Goal: Task Accomplishment & Management: Use online tool/utility

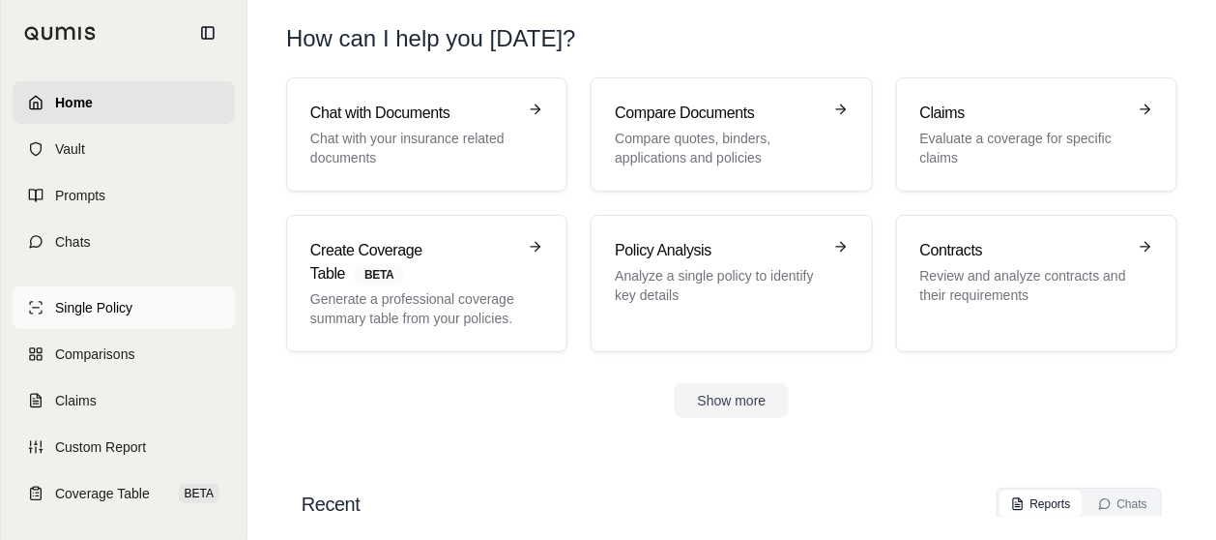
click at [84, 316] on span "Single Policy" at bounding box center [93, 307] width 77 height 19
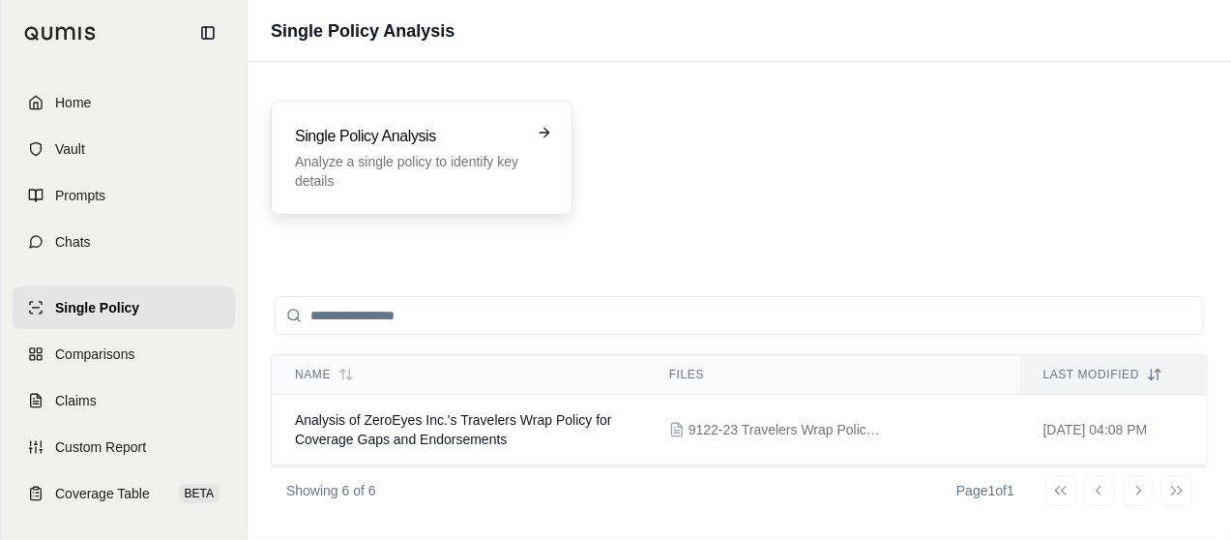
click at [347, 156] on p "Analyze a single policy to identify key details" at bounding box center [408, 171] width 226 height 39
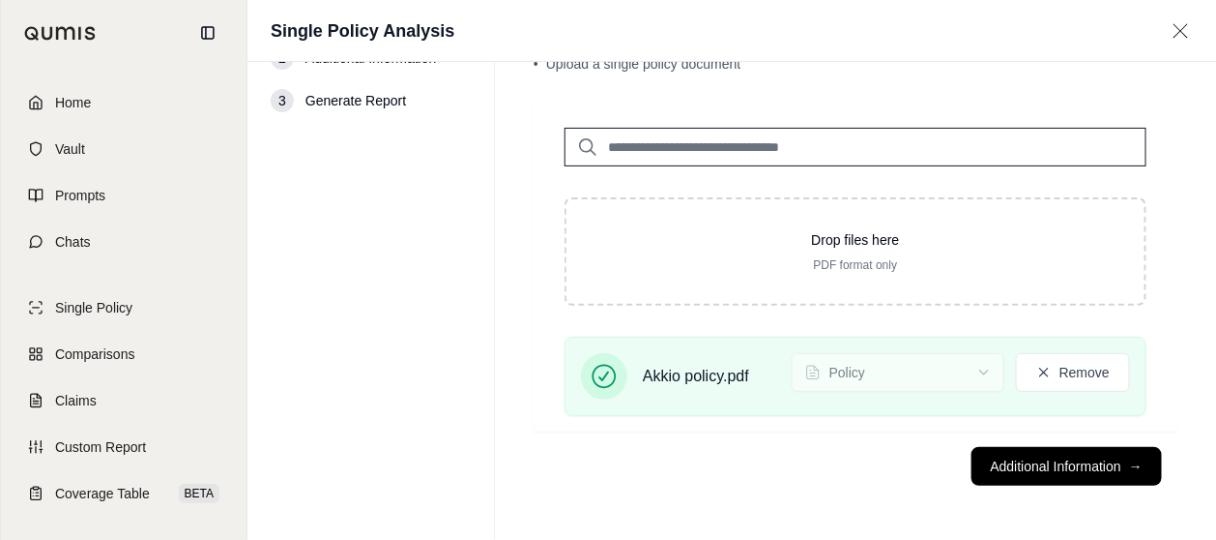
scroll to position [78, 0]
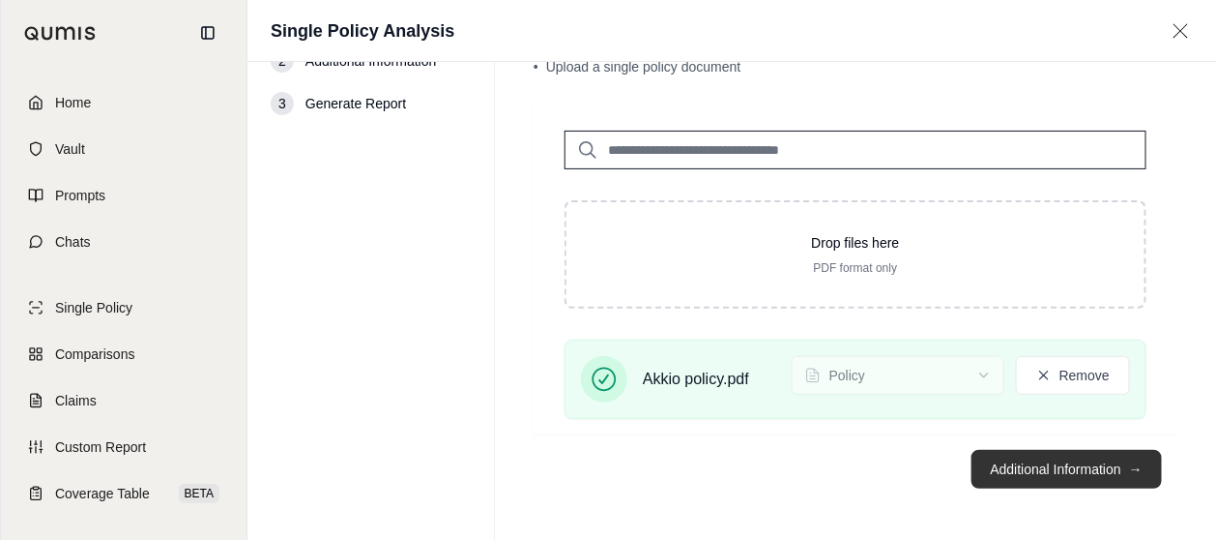
click at [1074, 458] on button "Additional Information →" at bounding box center [1067, 469] width 190 height 39
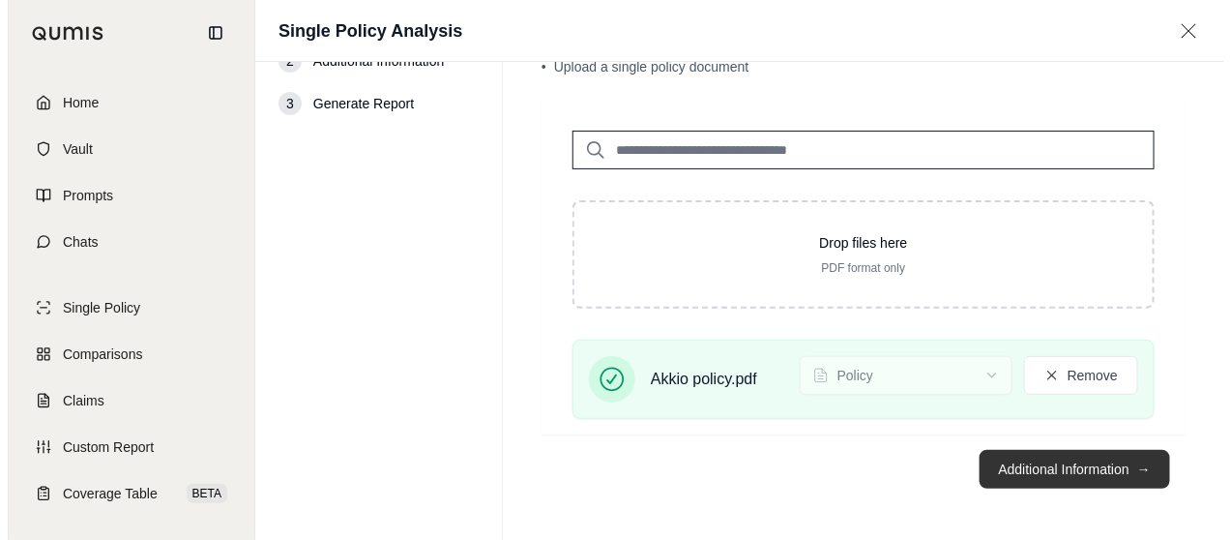
scroll to position [0, 0]
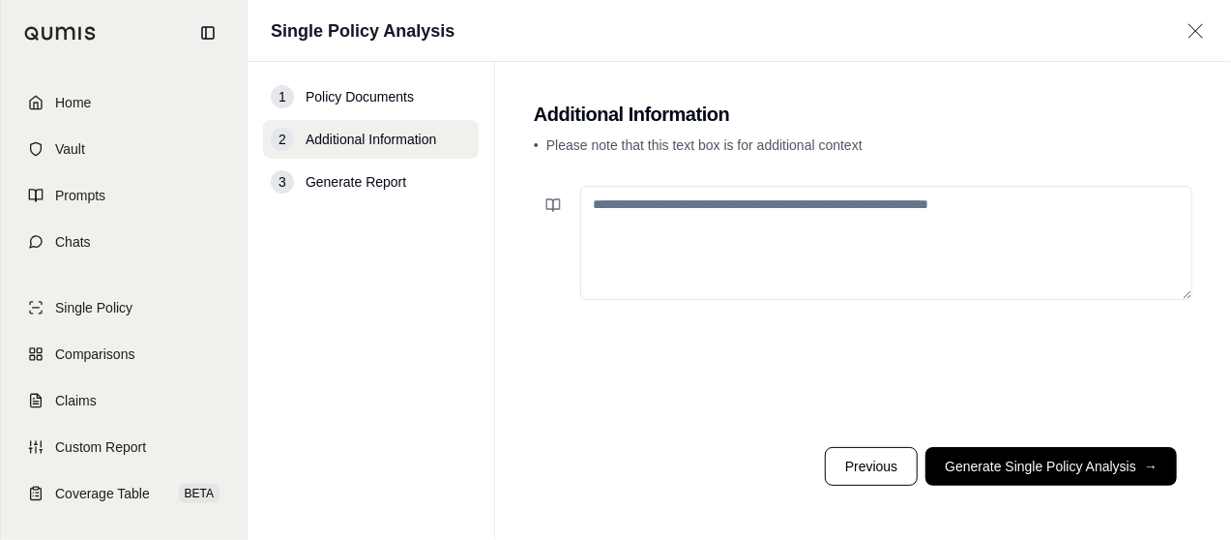
click at [956, 241] on textarea at bounding box center [886, 243] width 612 height 114
drag, startPoint x: 984, startPoint y: 215, endPoint x: 1055, endPoint y: 225, distance: 71.4
click at [984, 215] on textarea "**********" at bounding box center [886, 242] width 612 height 113
click at [983, 205] on textarea "**********" at bounding box center [886, 242] width 612 height 113
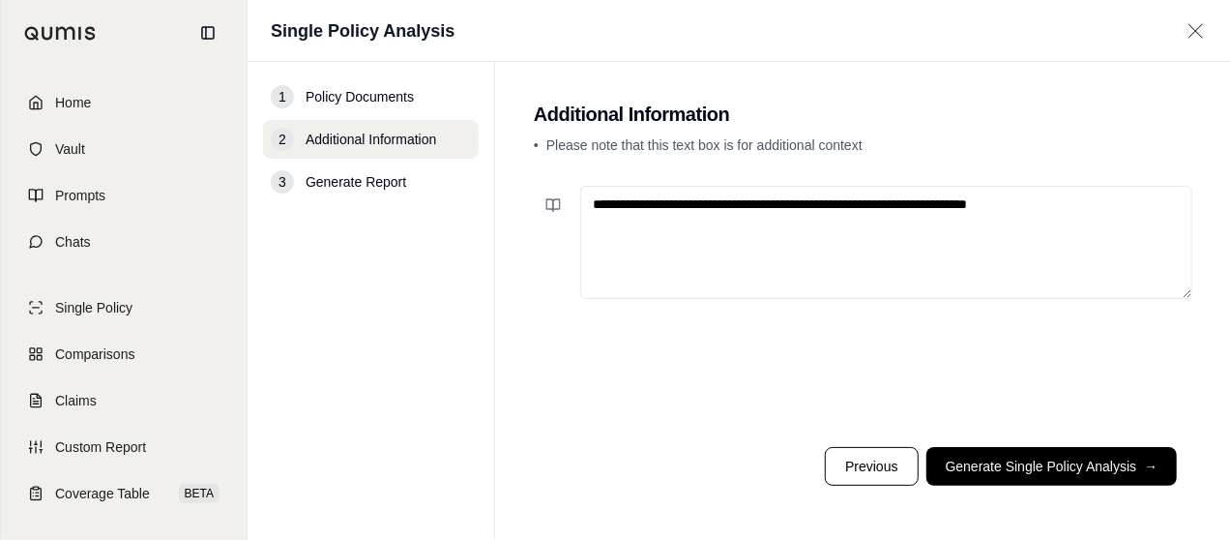
type textarea "**********"
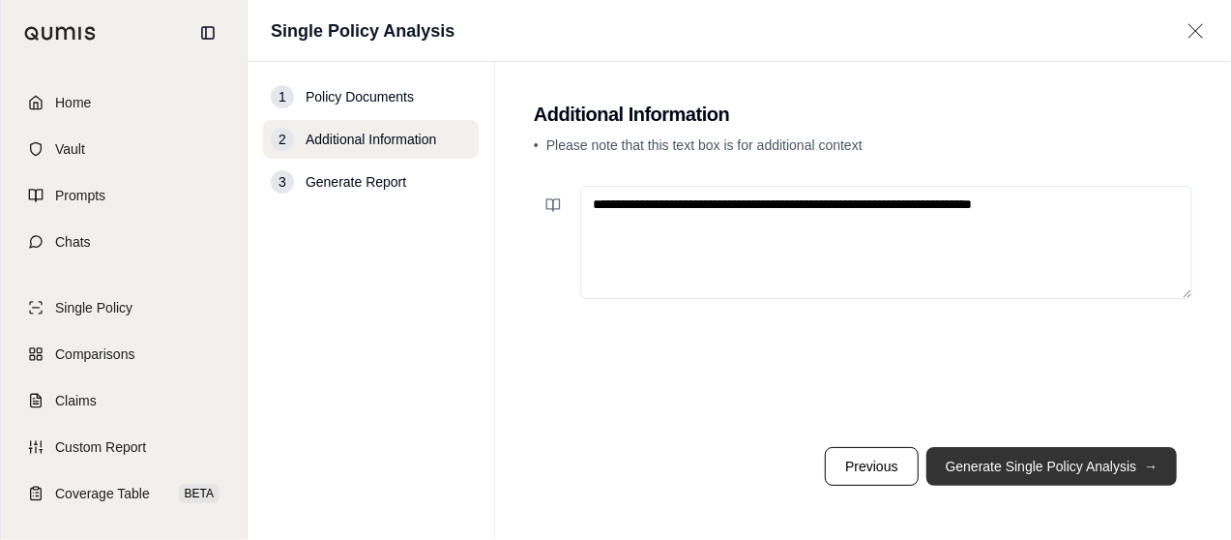
click at [1019, 463] on button "Generate Single Policy Analysis →" at bounding box center [1051, 466] width 251 height 39
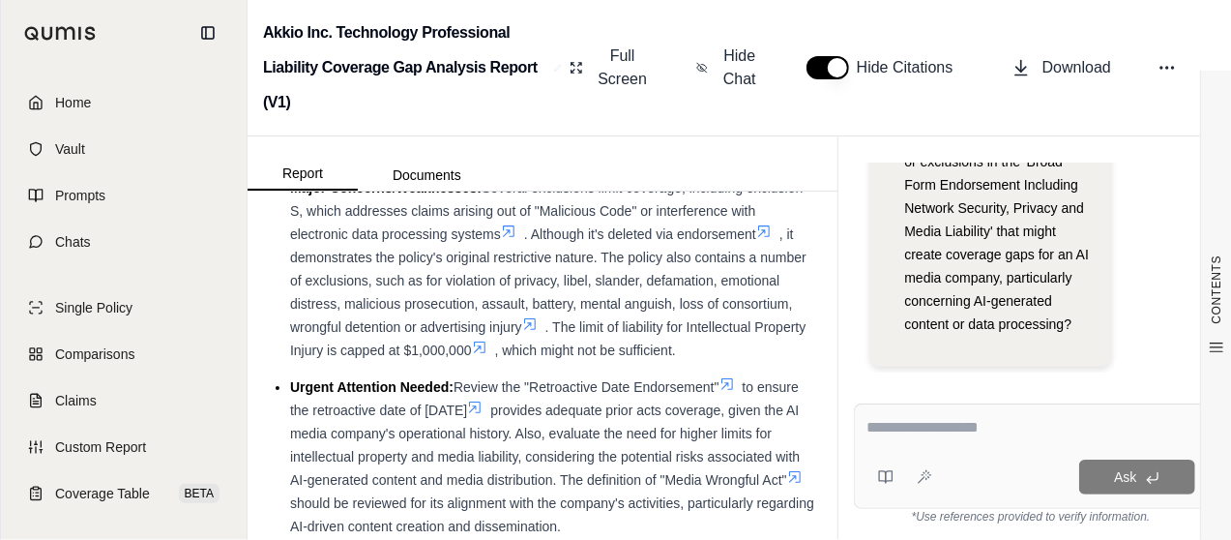
scroll to position [483, 0]
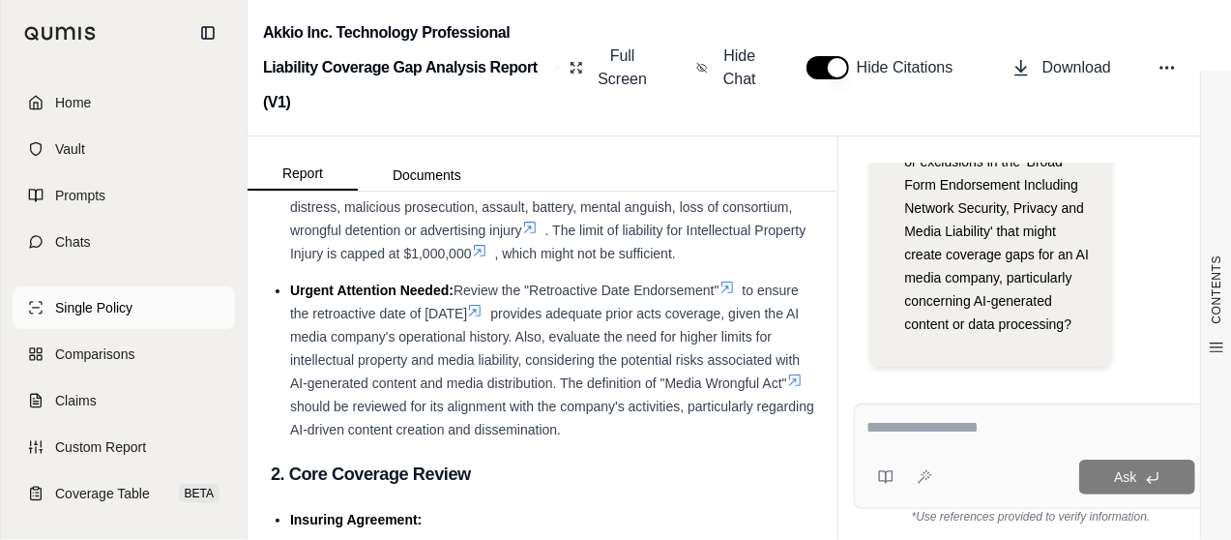
click at [94, 314] on span "Single Policy" at bounding box center [93, 307] width 77 height 19
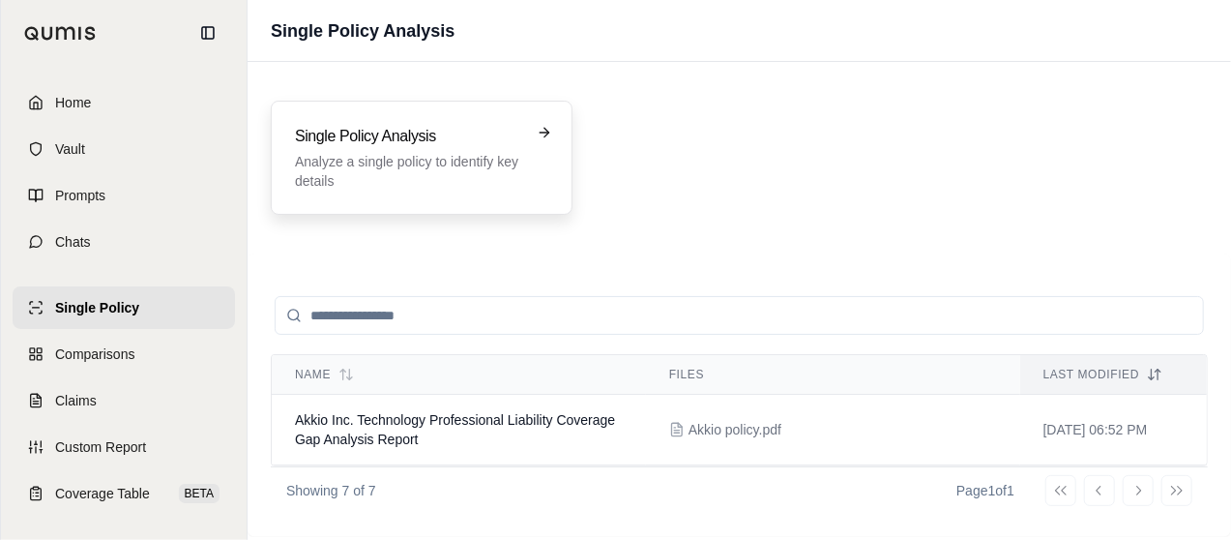
click at [387, 167] on p "Analyze a single policy to identify key details" at bounding box center [408, 171] width 226 height 39
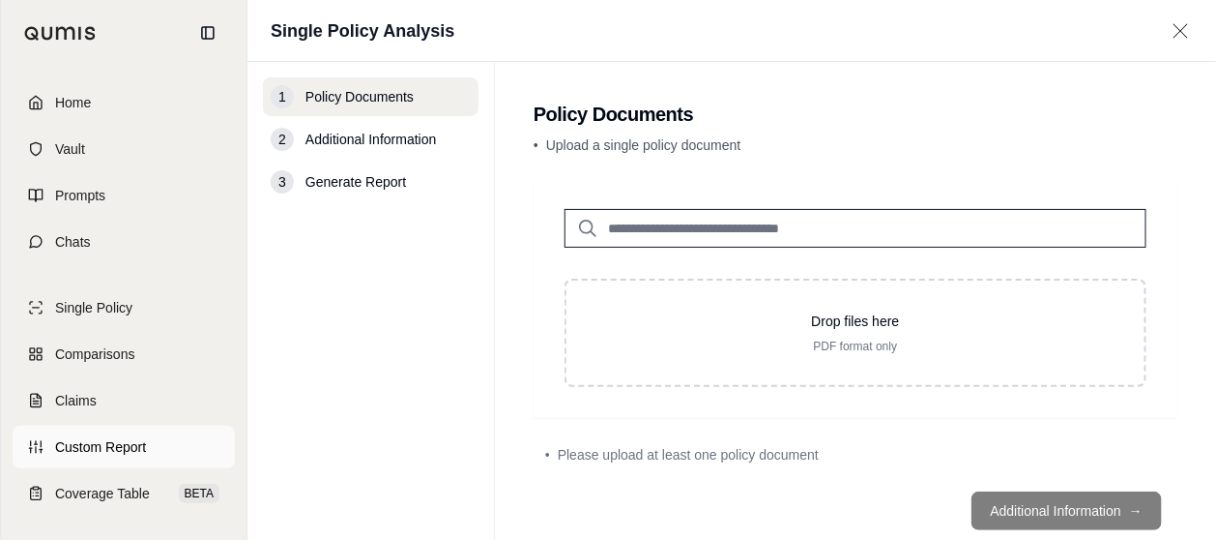
click at [84, 437] on span "Custom Report" at bounding box center [100, 446] width 91 height 19
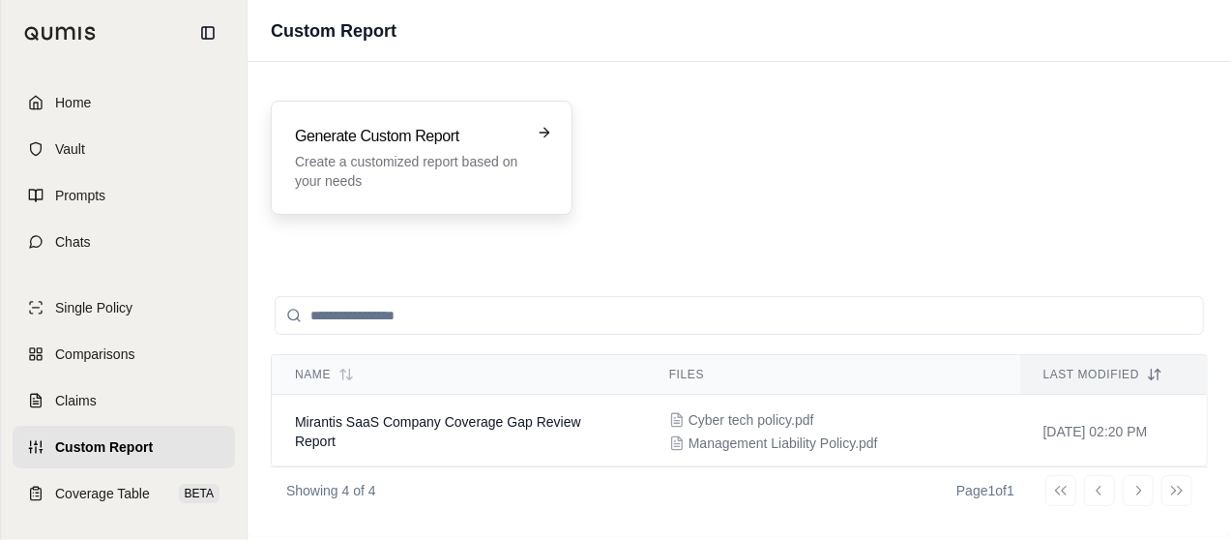
click at [401, 166] on p "Create a customized report based on your needs" at bounding box center [408, 171] width 226 height 39
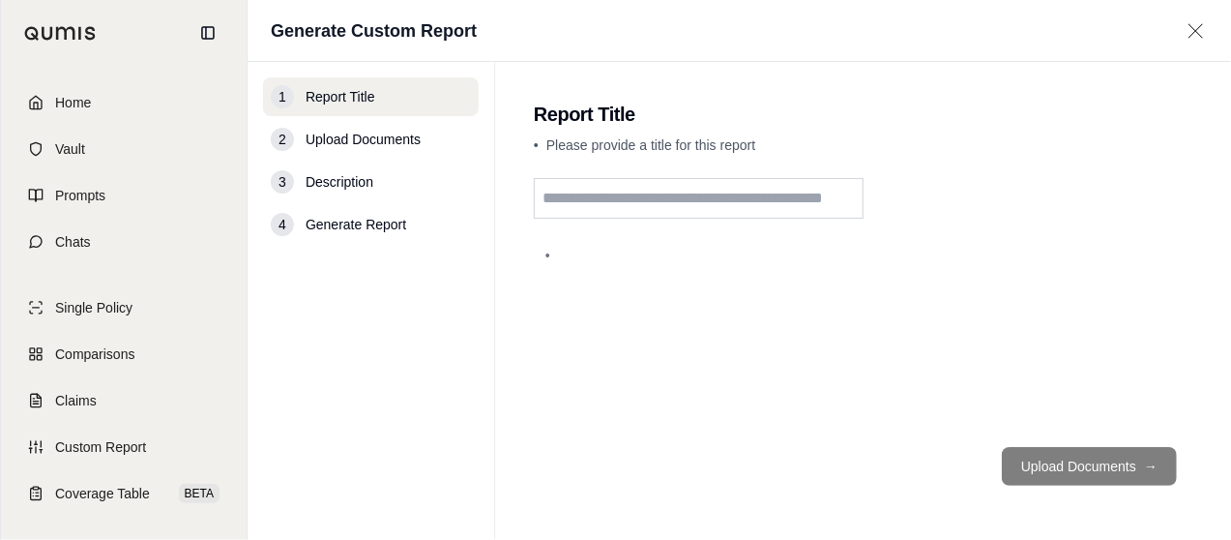
click at [753, 201] on input "text" at bounding box center [699, 198] width 330 height 41
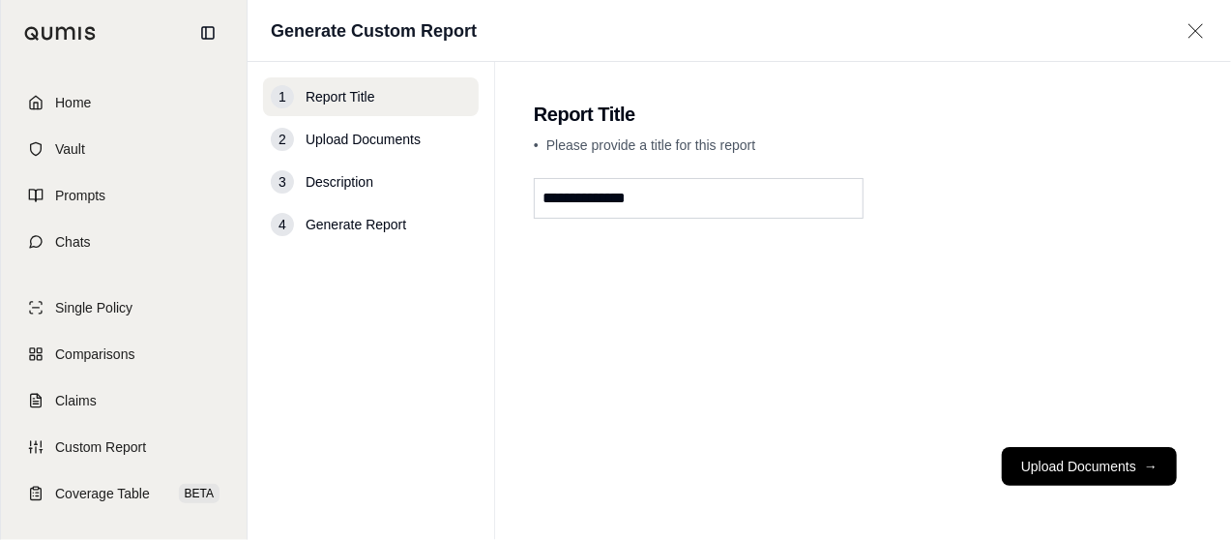
type input "**********"
click at [1053, 458] on button "Upload Documents →" at bounding box center [1089, 466] width 175 height 39
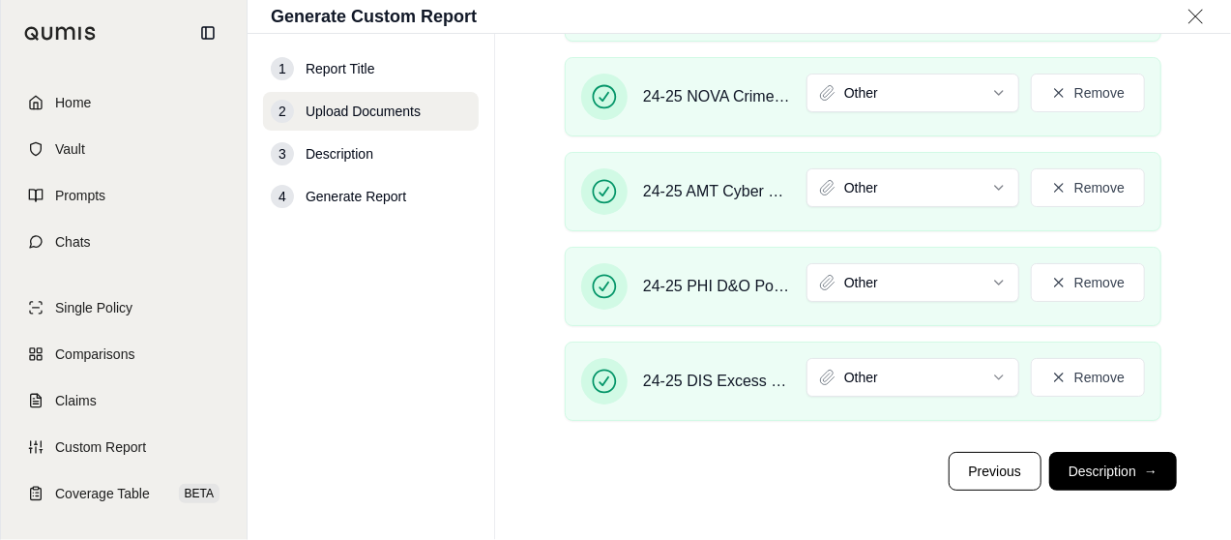
scroll to position [234, 0]
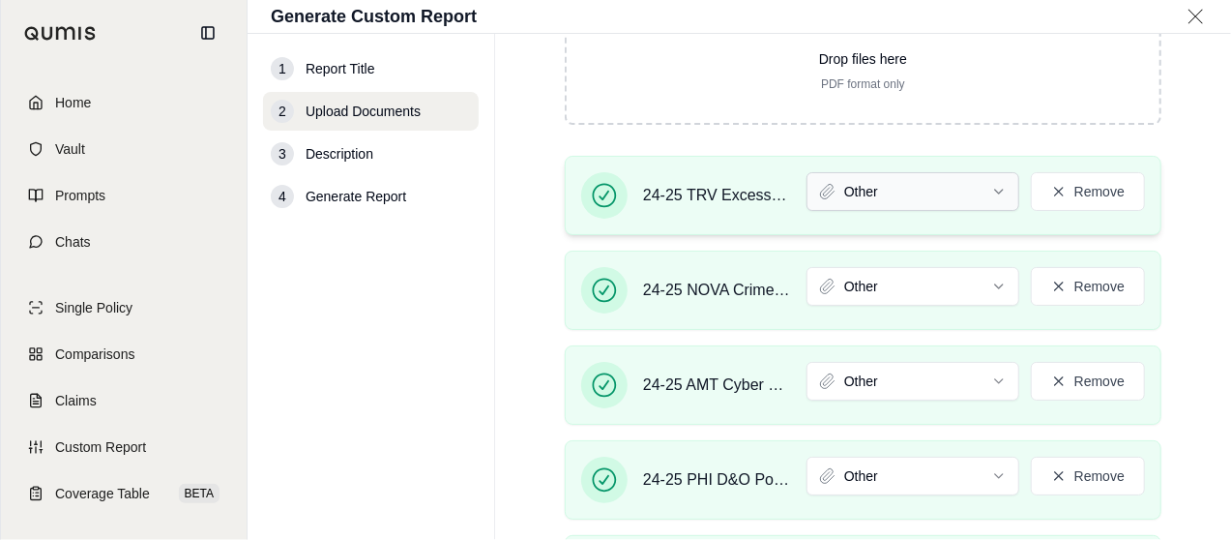
click at [958, 198] on html "Home Vault Prompts Chats Single Policy Comparisons Claims Custom Report Coverag…" at bounding box center [615, 270] width 1231 height 540
click at [880, 283] on html "Home Vault Prompts Chats Single Policy Comparisons Claims Custom Report Coverag…" at bounding box center [615, 270] width 1231 height 540
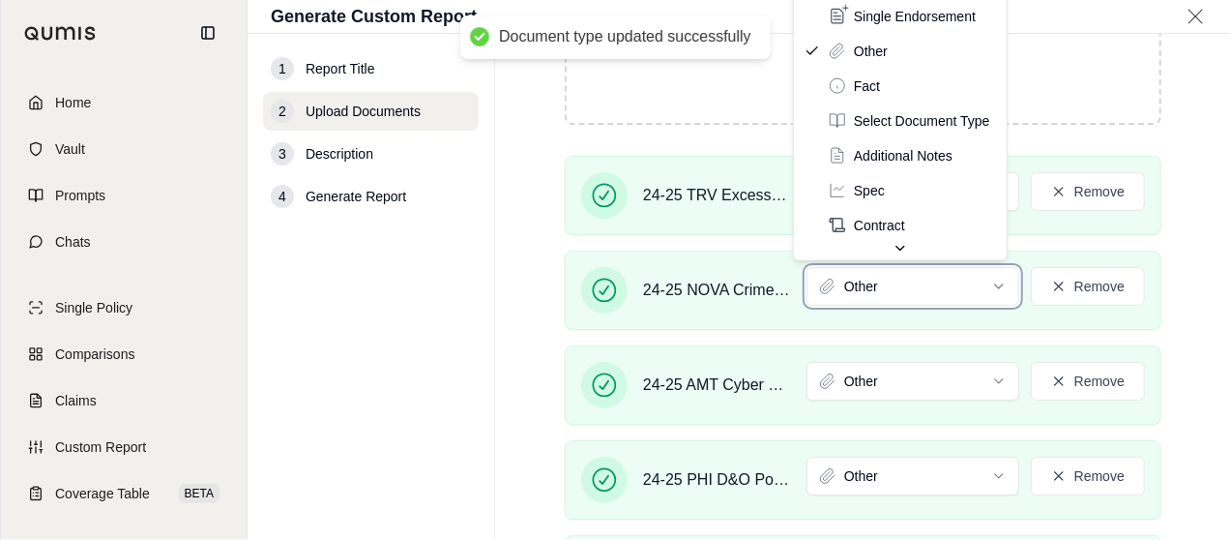
click at [1158, 333] on html "Document type updated successfully Home Vault Prompts Chats Single Policy Compa…" at bounding box center [615, 270] width 1231 height 540
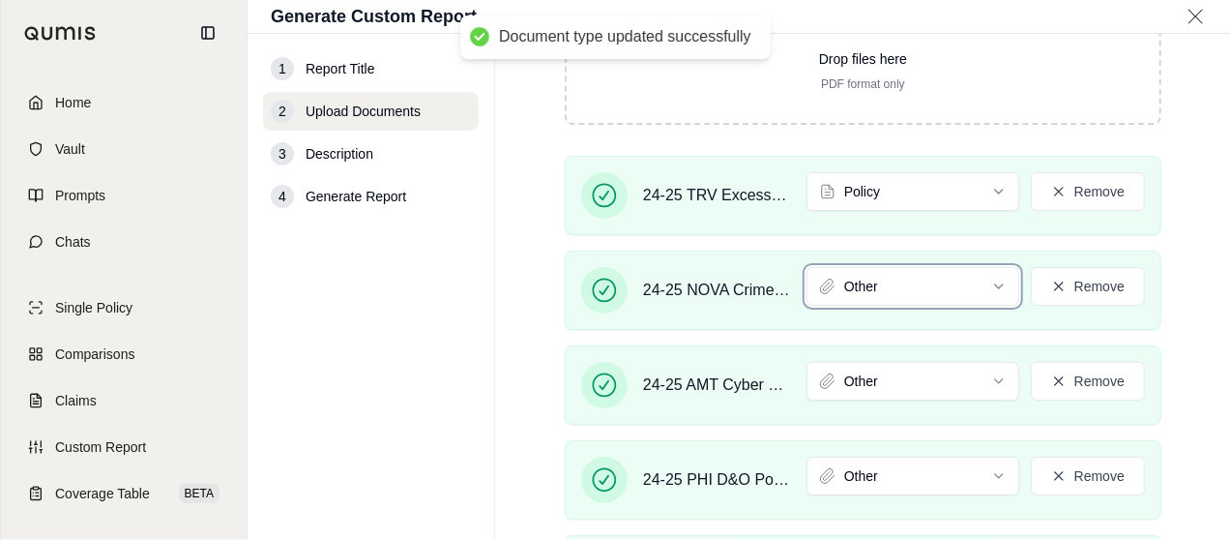
scroll to position [0, 0]
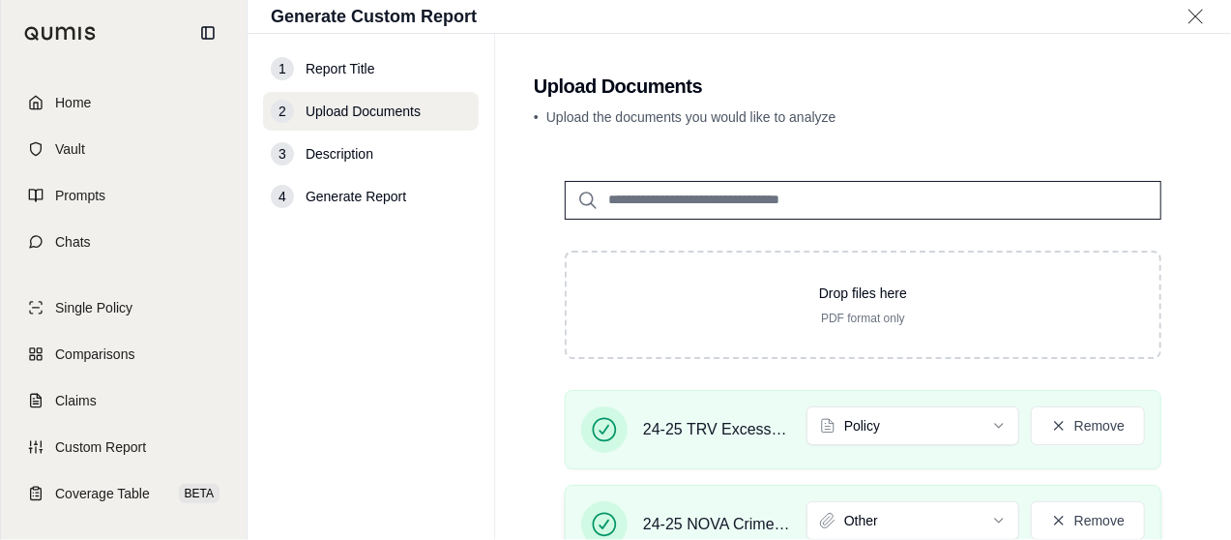
click at [959, 496] on div "24-25 NOVA Crime Policy.pdf Other Remove" at bounding box center [863, 523] width 597 height 79
click at [958, 505] on html "Home Vault Prompts Chats Single Policy Comparisons Claims Custom Report Coverag…" at bounding box center [615, 270] width 1231 height 540
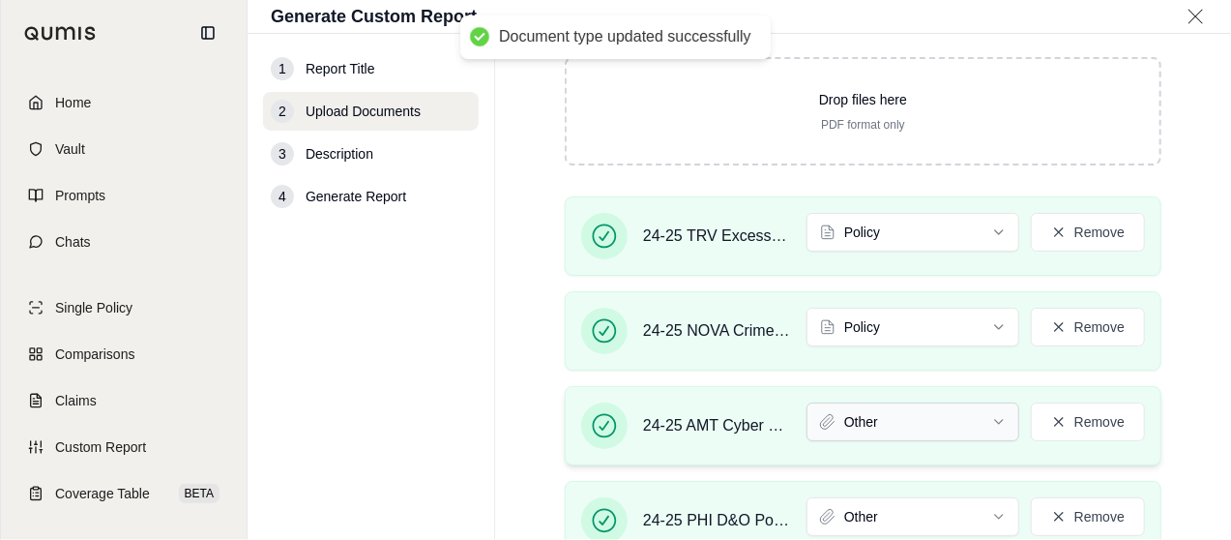
click at [970, 409] on html "Document type updated successfully Home Vault Prompts Chats Single Policy Compa…" at bounding box center [615, 270] width 1231 height 540
click at [939, 512] on html "Document type updated successfully Home Vault Prompts Chats Single Policy Compa…" at bounding box center [615, 270] width 1231 height 540
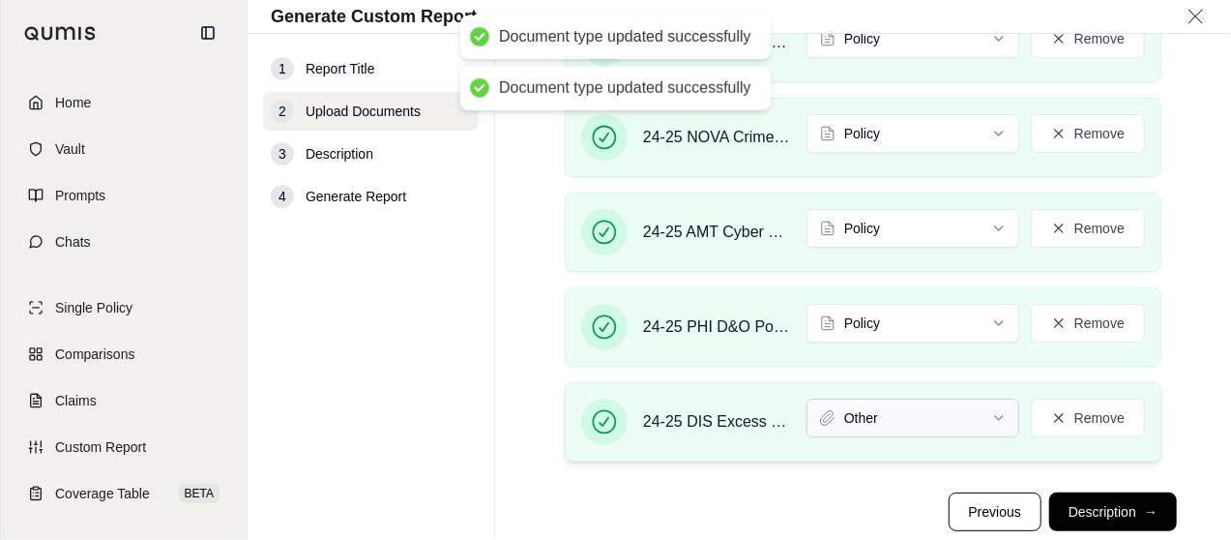
click at [958, 420] on html "Document type updated successfully Document type updated successfully Home Vaul…" at bounding box center [615, 270] width 1231 height 540
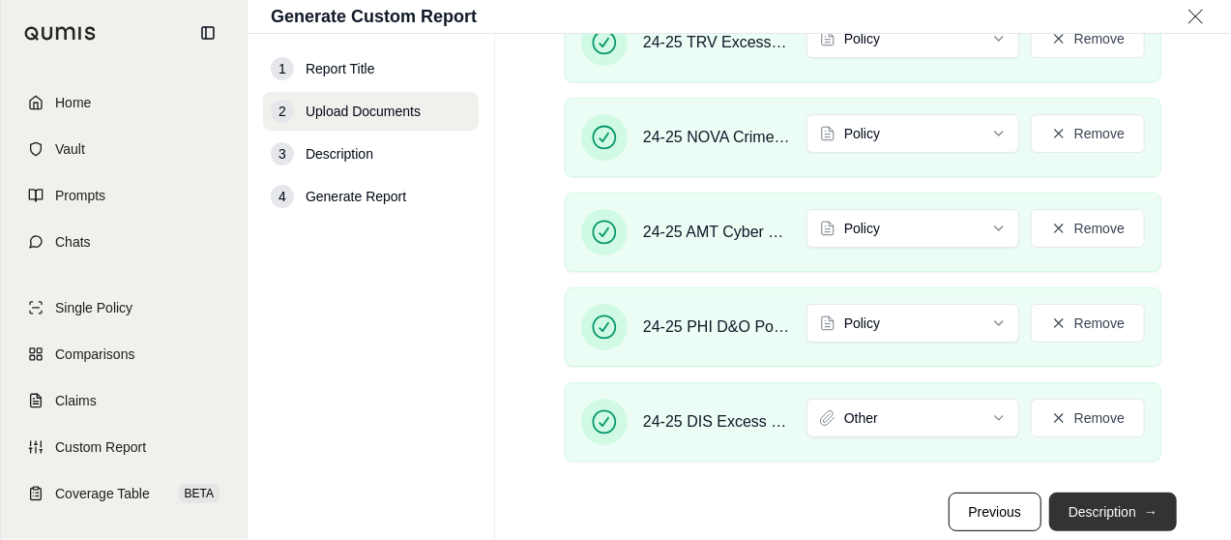
click at [1092, 503] on button "Description →" at bounding box center [1113, 511] width 128 height 39
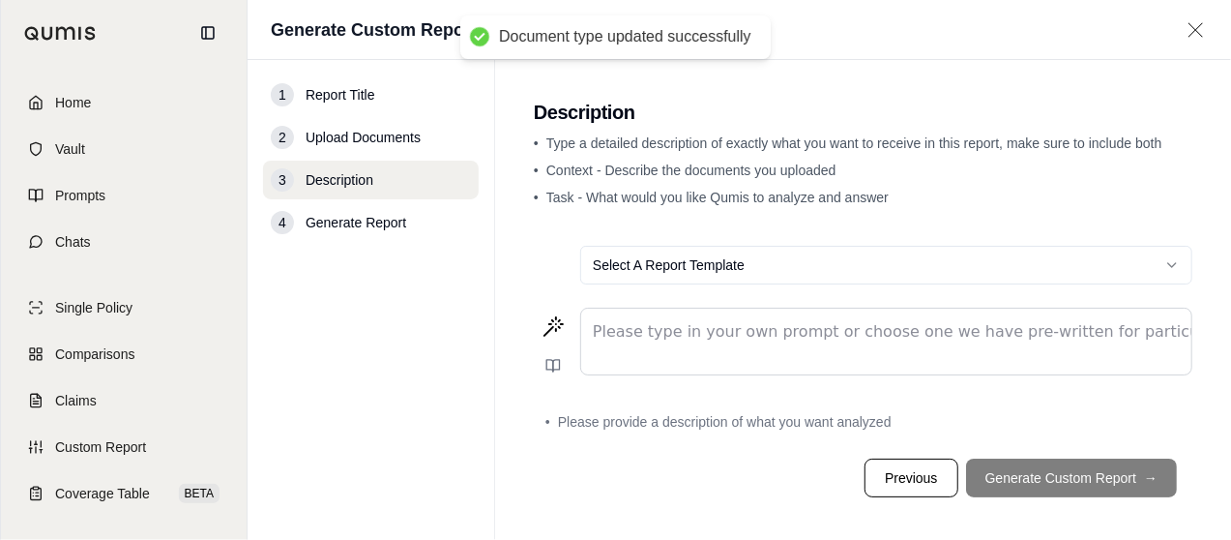
click at [856, 329] on p "editable markdown" at bounding box center [886, 331] width 587 height 23
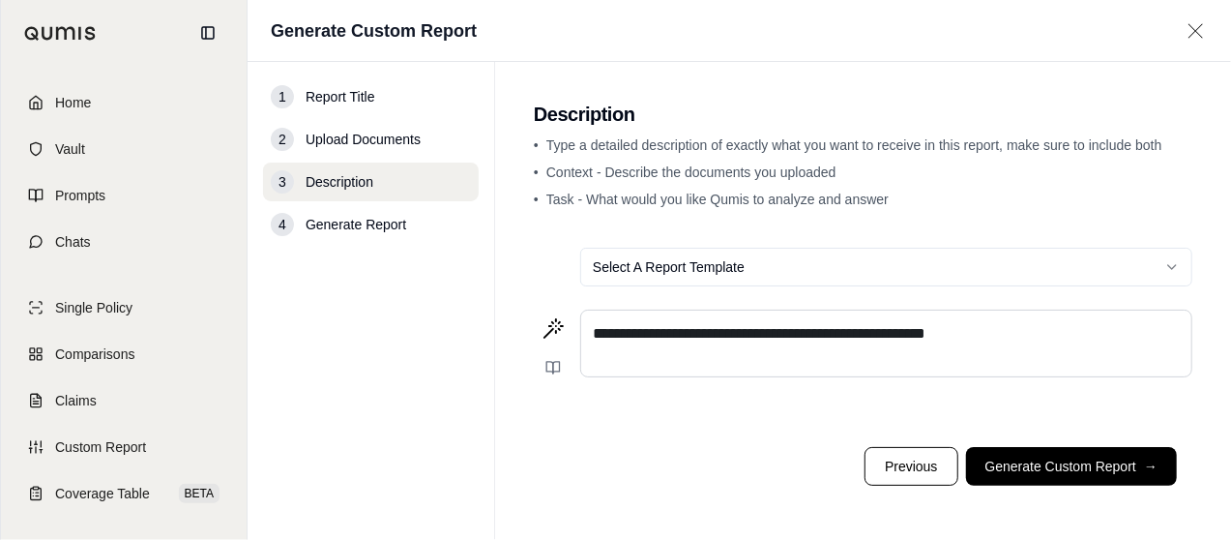
click at [808, 328] on span "**********" at bounding box center [759, 333] width 333 height 15
click at [1015, 334] on p "**********" at bounding box center [886, 333] width 587 height 23
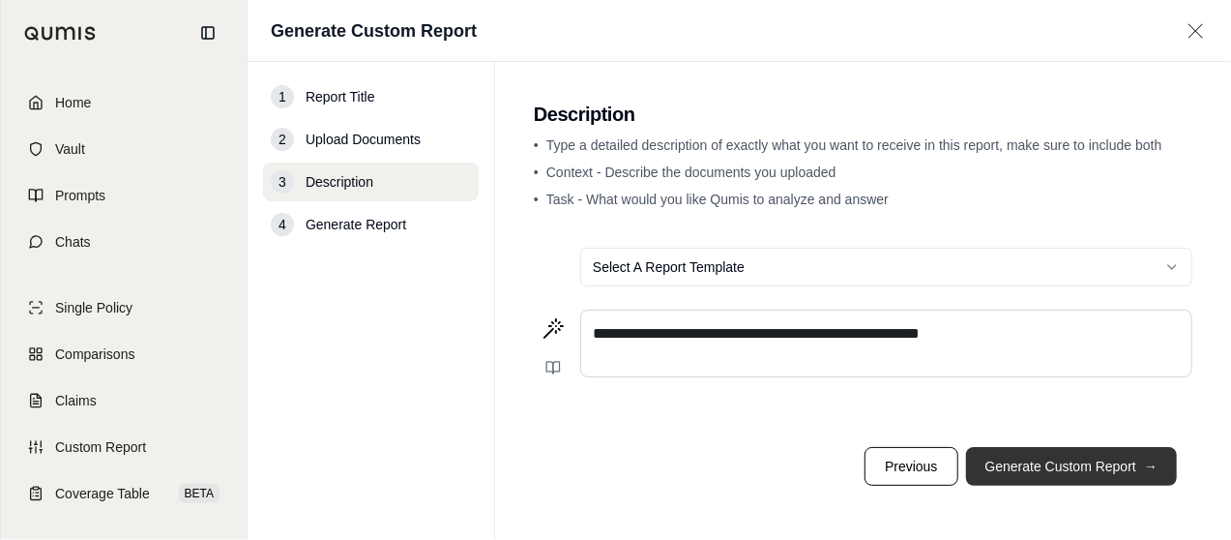
click at [1068, 465] on button "Generate Custom Report →" at bounding box center [1071, 466] width 211 height 39
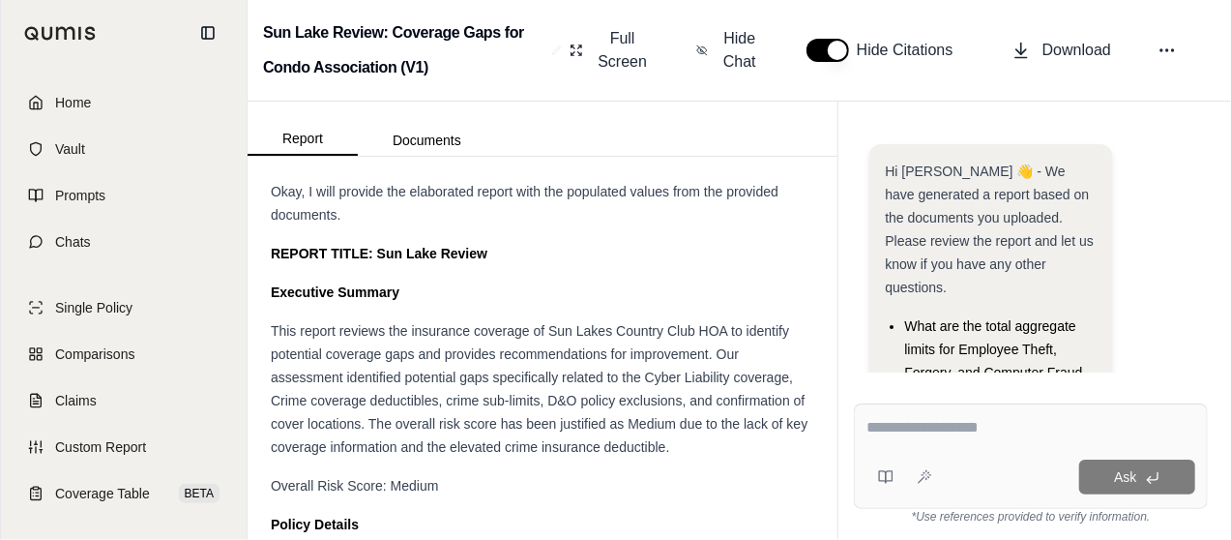
scroll to position [340, 0]
